Goal: Navigation & Orientation: Go to known website

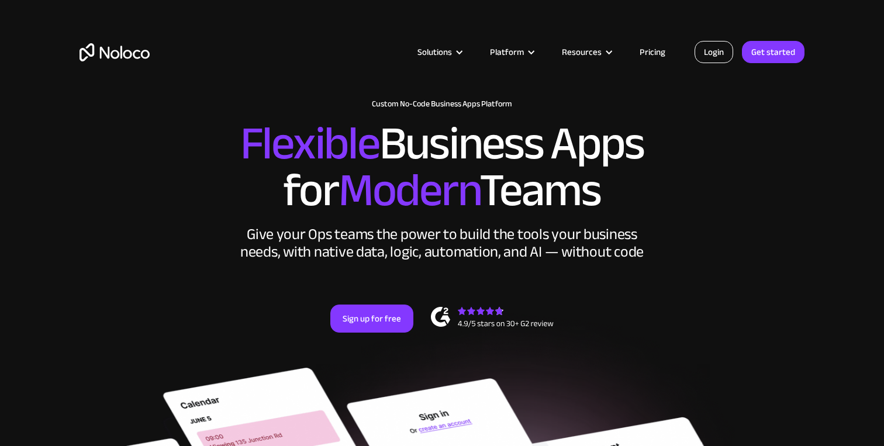
click at [727, 53] on link "Login" at bounding box center [714, 52] width 39 height 22
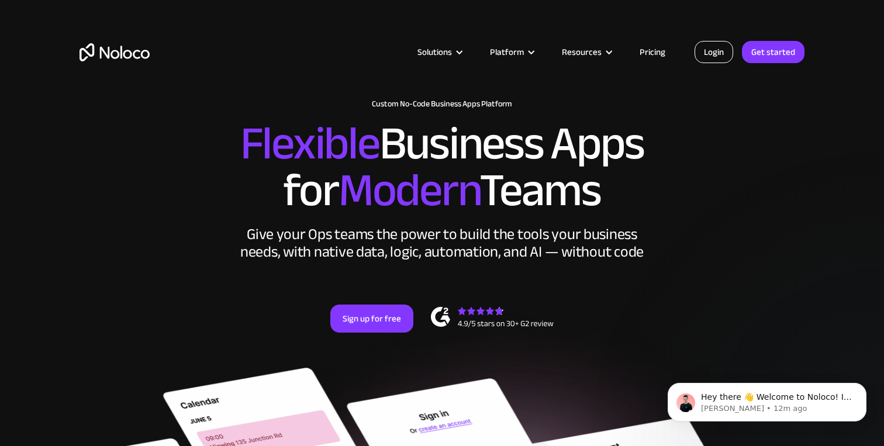
click at [714, 49] on link "Login" at bounding box center [714, 52] width 39 height 22
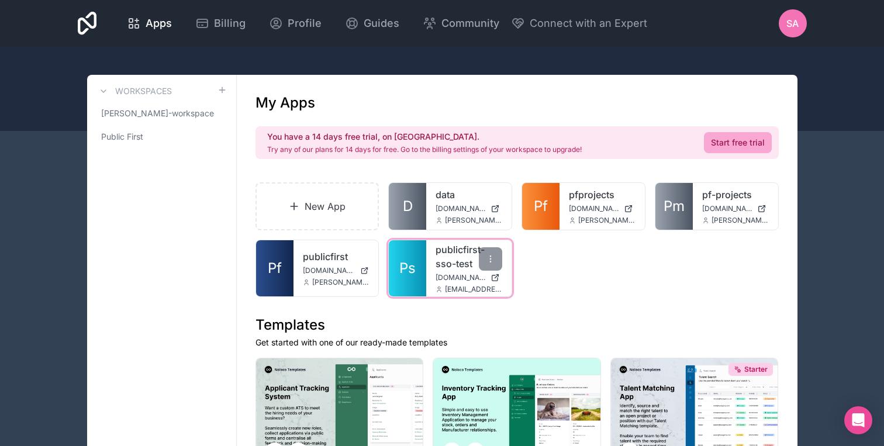
click at [449, 265] on link "publicfirst-sso-test" at bounding box center [469, 257] width 67 height 28
